Goal: Information Seeking & Learning: Learn about a topic

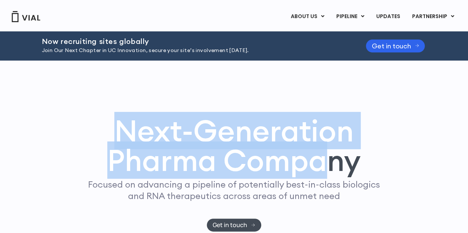
drag, startPoint x: 116, startPoint y: 130, endPoint x: 329, endPoint y: 155, distance: 214.0
click at [329, 155] on h1 "Next-Generation Pharma Company" at bounding box center [234, 145] width 320 height 59
click at [285, 139] on h1 "Next-Generation Pharma Company" at bounding box center [234, 145] width 320 height 59
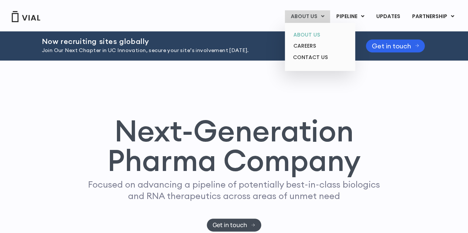
click at [309, 32] on link "ABOUT US" at bounding box center [319, 34] width 65 height 11
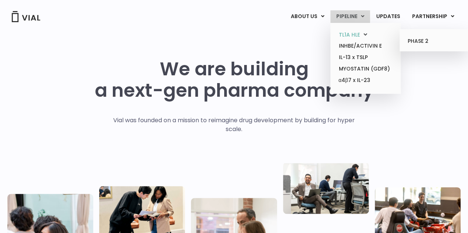
click at [350, 34] on link "TL1A HLE" at bounding box center [365, 34] width 65 height 11
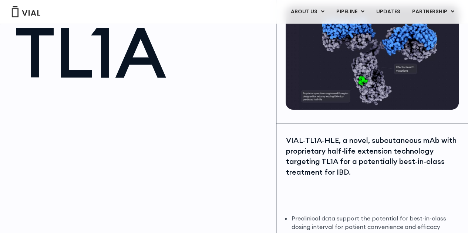
scroll to position [50, 0]
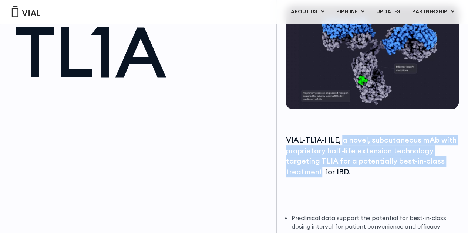
drag, startPoint x: 341, startPoint y: 140, endPoint x: 321, endPoint y: 171, distance: 36.4
click at [321, 171] on div "VIAL-TL1A-HLE, a novel, subcutaneous mAb with proprietary half-life extension t…" at bounding box center [371, 156] width 173 height 42
copy div "a novel, subcutaneous mAb with proprietary half-life extension technology targe…"
click at [318, 165] on div "VIAL-TL1A-HLE, a novel, subcutaneous mAb with proprietary half-life extension t…" at bounding box center [371, 156] width 173 height 42
